Goal: Transaction & Acquisition: Book appointment/travel/reservation

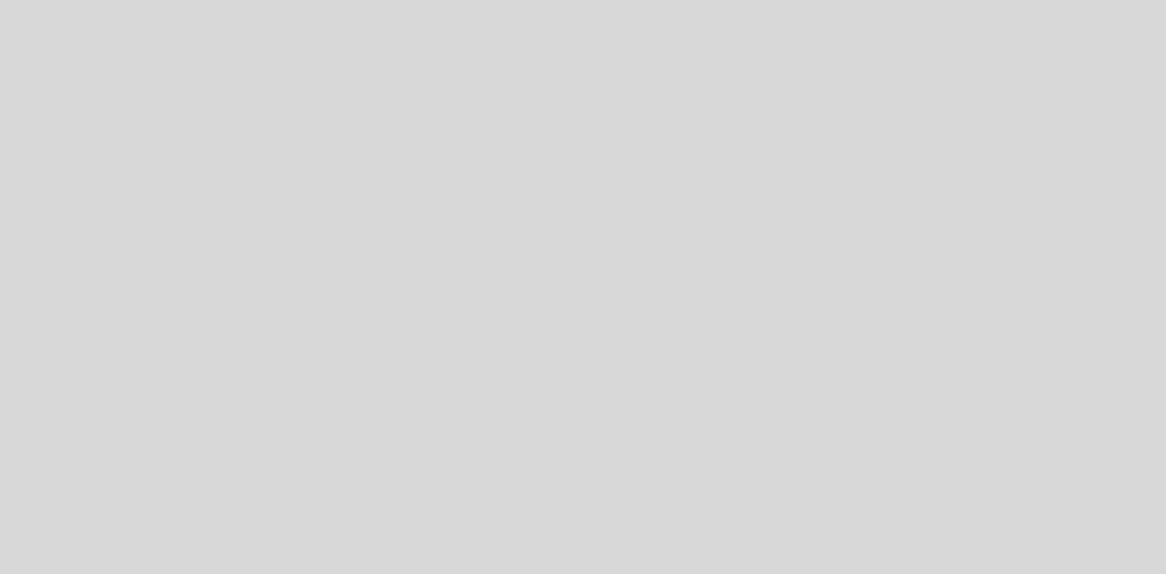
select select "pt"
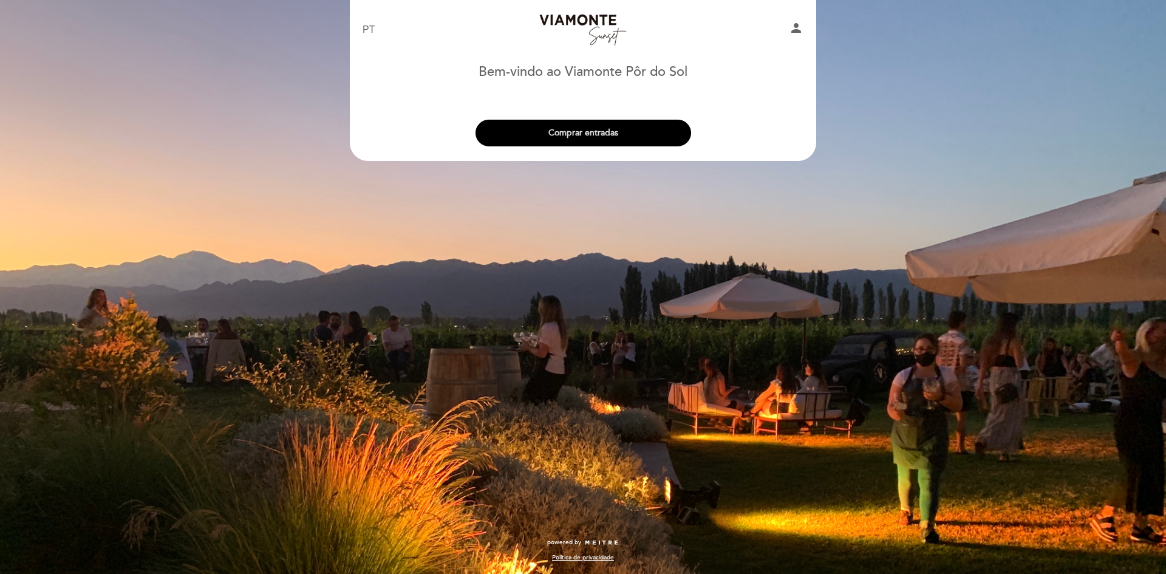
click at [634, 132] on button "Comprar entradas" at bounding box center [584, 133] width 216 height 27
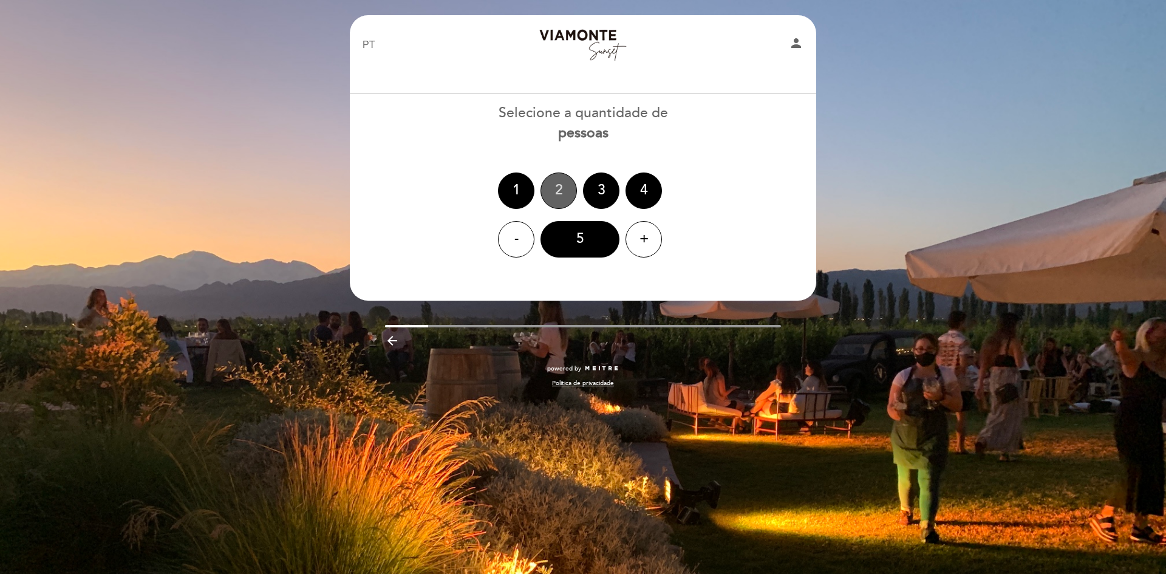
click at [563, 190] on div "2" at bounding box center [559, 191] width 36 height 36
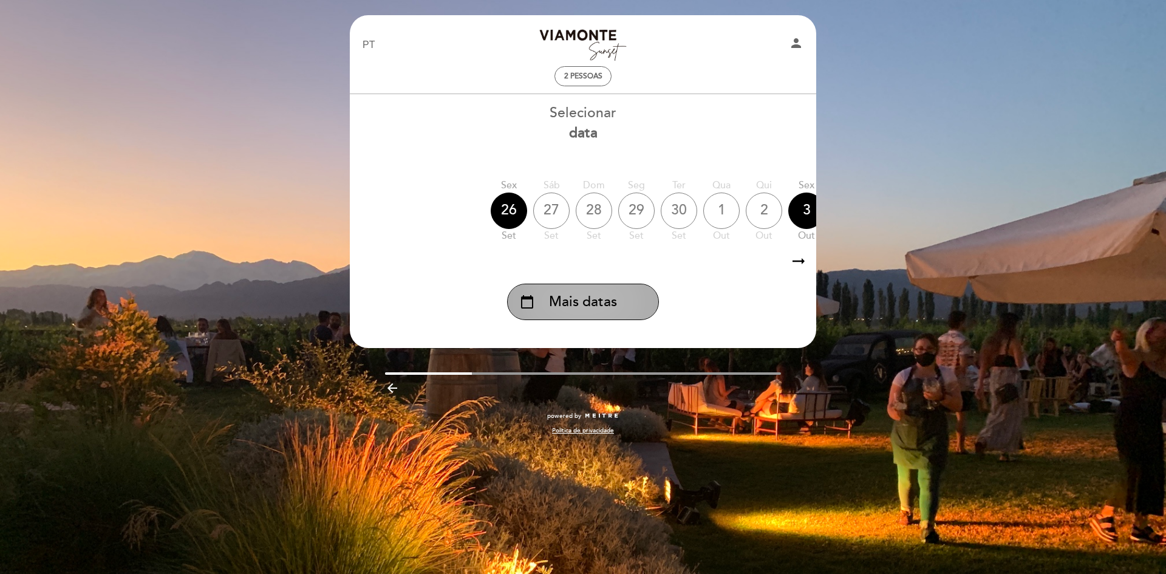
click at [617, 309] on div "calendar_today Mais datas" at bounding box center [583, 302] width 152 height 36
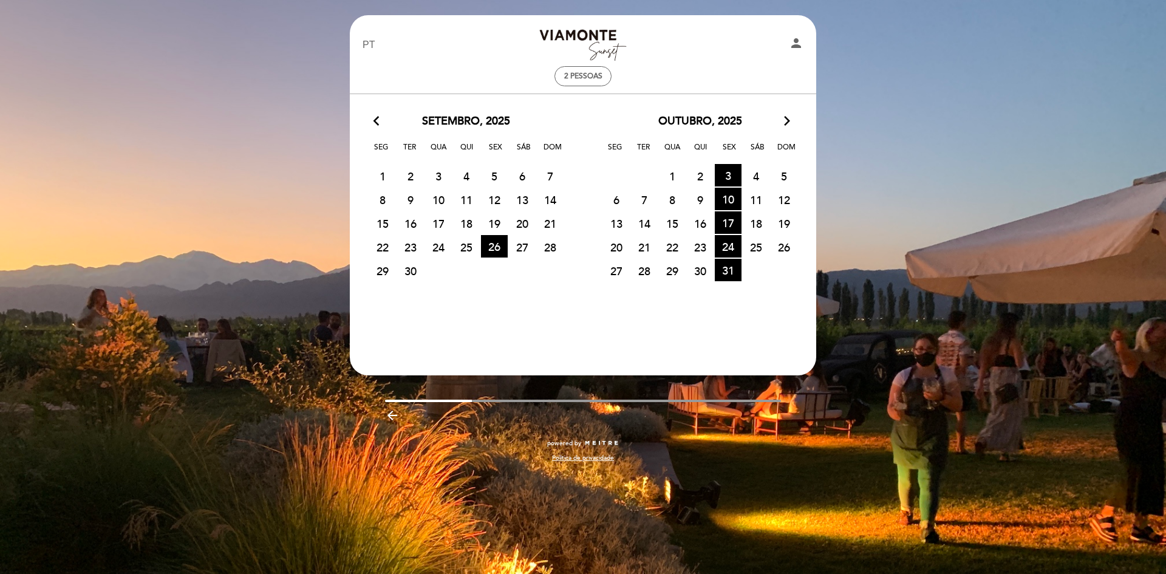
click at [785, 119] on icon "arrow_forward_ios" at bounding box center [787, 122] width 11 height 16
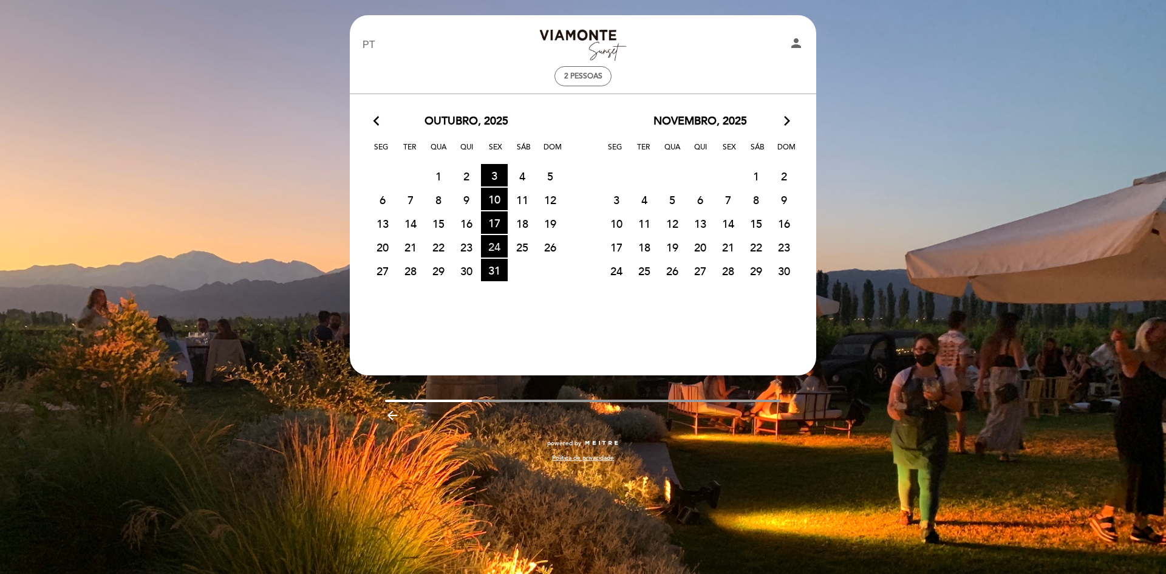
click at [494, 247] on span "24 HORÁRIO DOS INGRESSOS DISPONÍVEIS" at bounding box center [494, 246] width 27 height 22
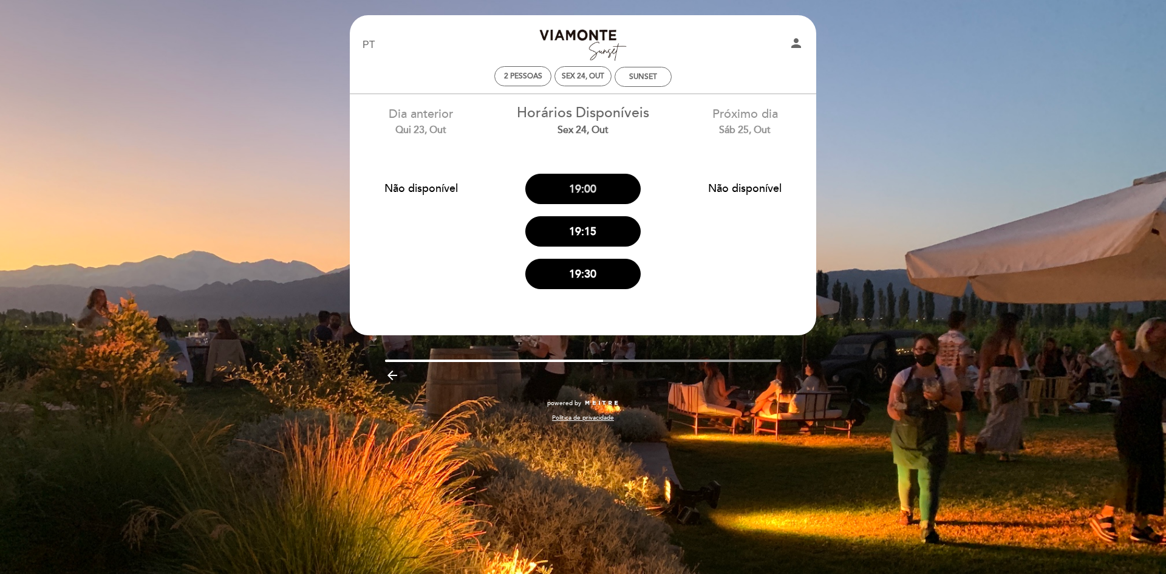
click at [616, 191] on button "19:00" at bounding box center [582, 189] width 115 height 30
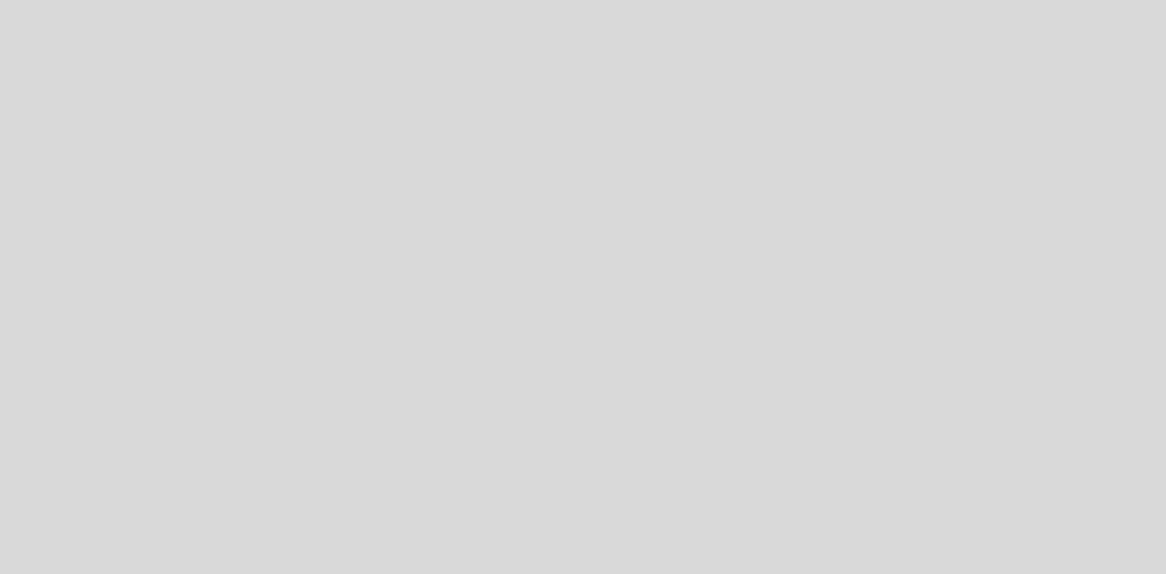
select select "pt"
